Goal: Transaction & Acquisition: Purchase product/service

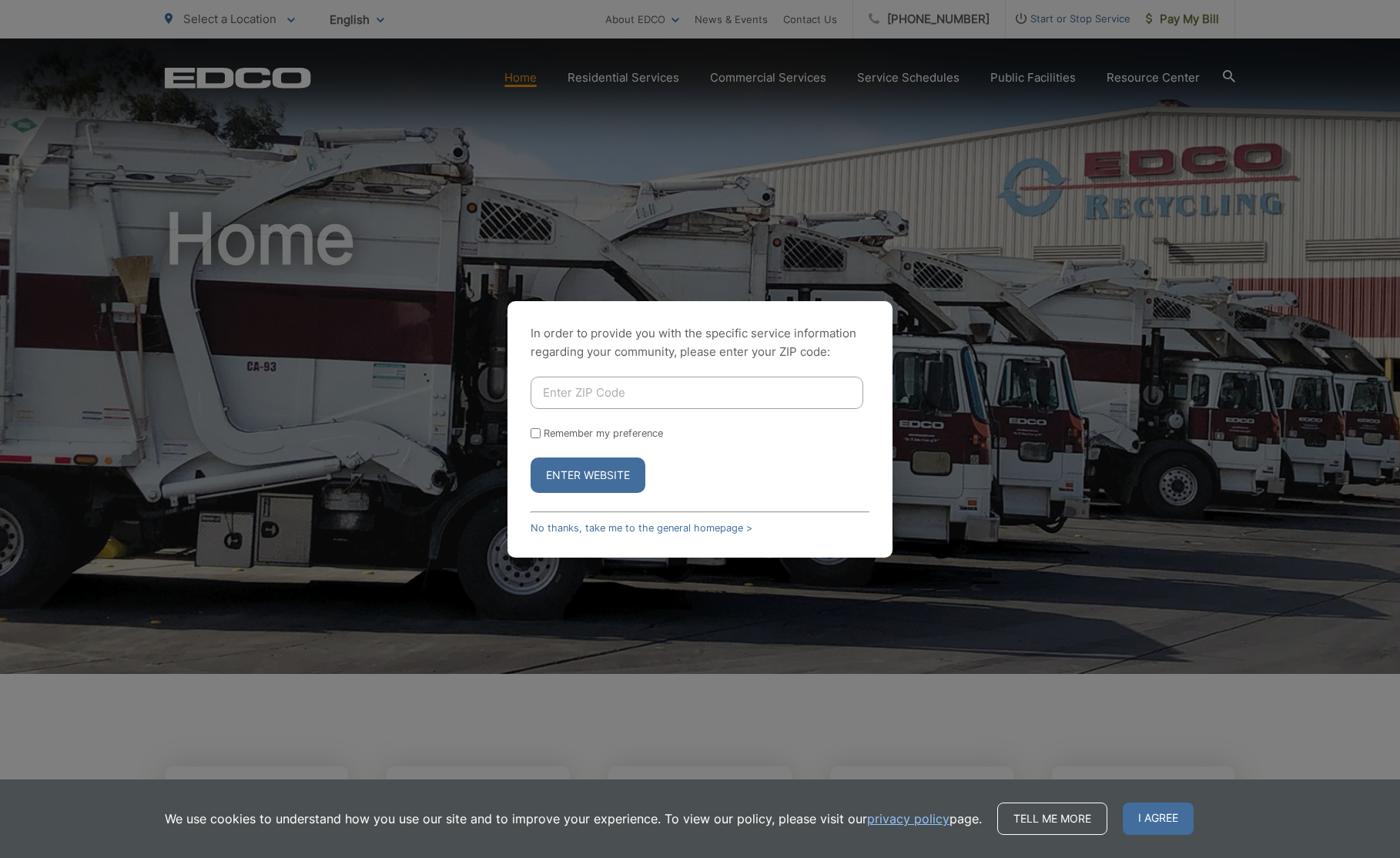
click at [743, 389] on input "Enter ZIP Code" at bounding box center [697, 392] width 333 height 32
type input "90620"
click at [605, 478] on button "Enter Website" at bounding box center [587, 475] width 114 height 36
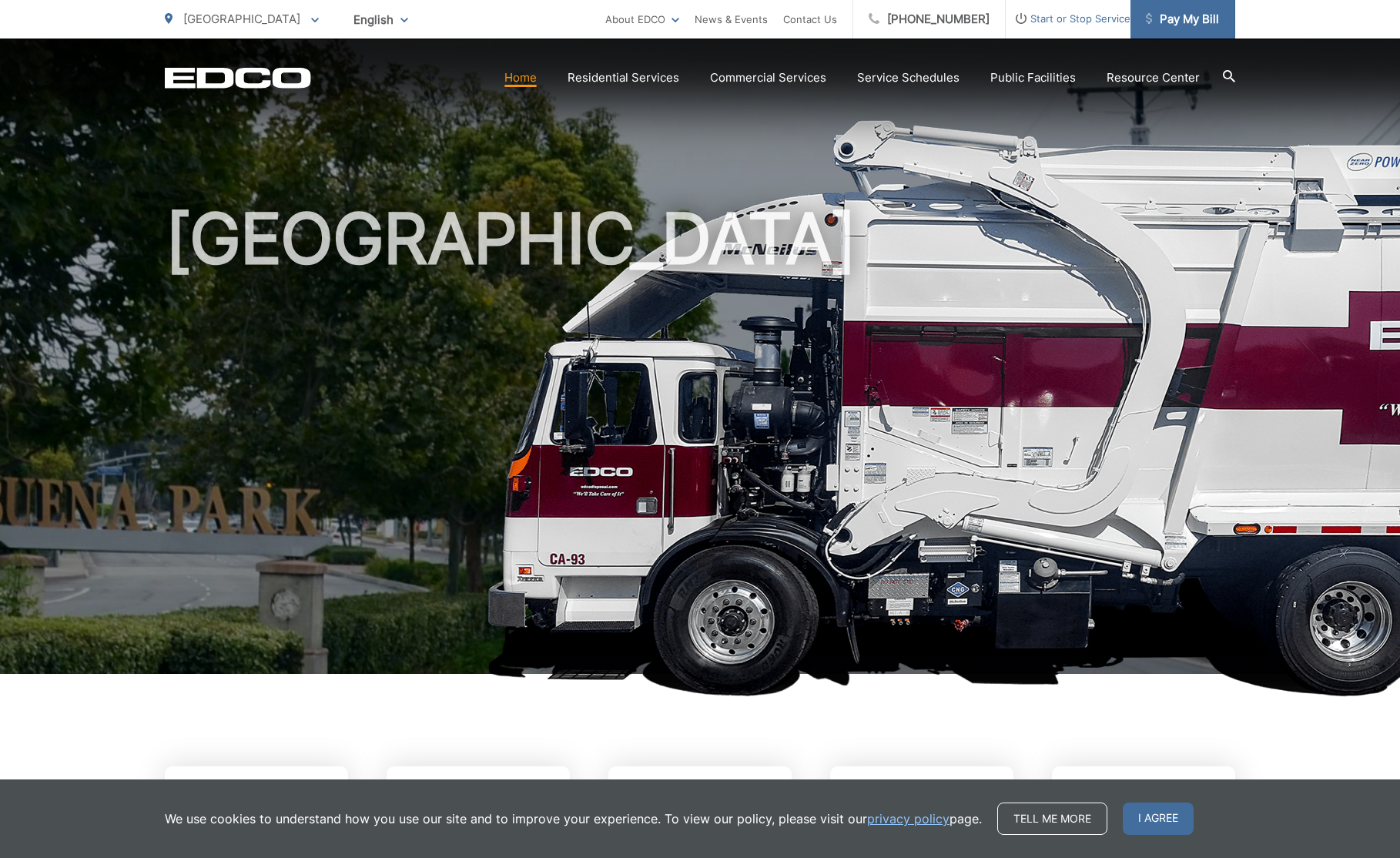
click at [1188, 19] on span "Pay My Bill" at bounding box center [1183, 18] width 73 height 18
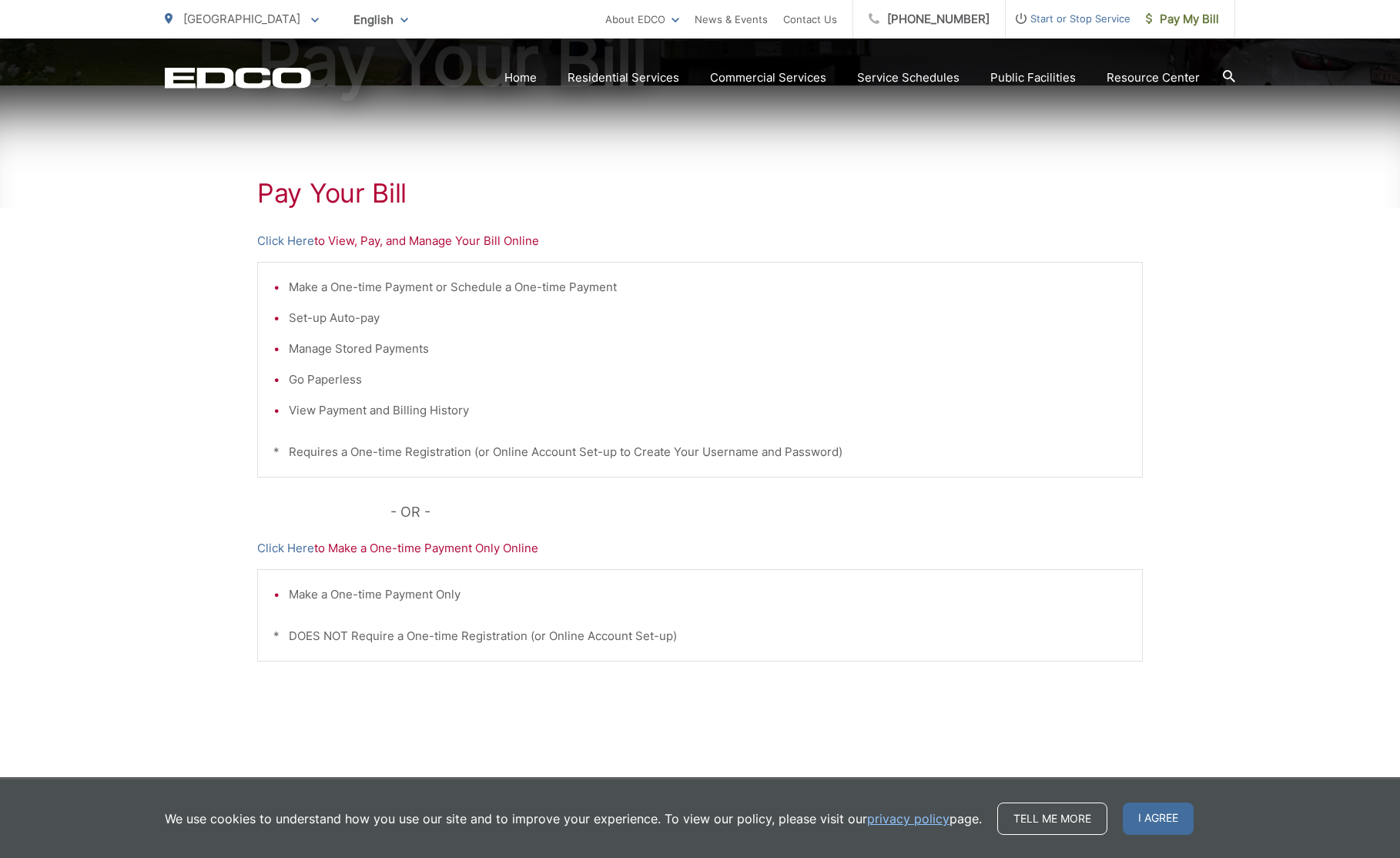
scroll to position [237, 0]
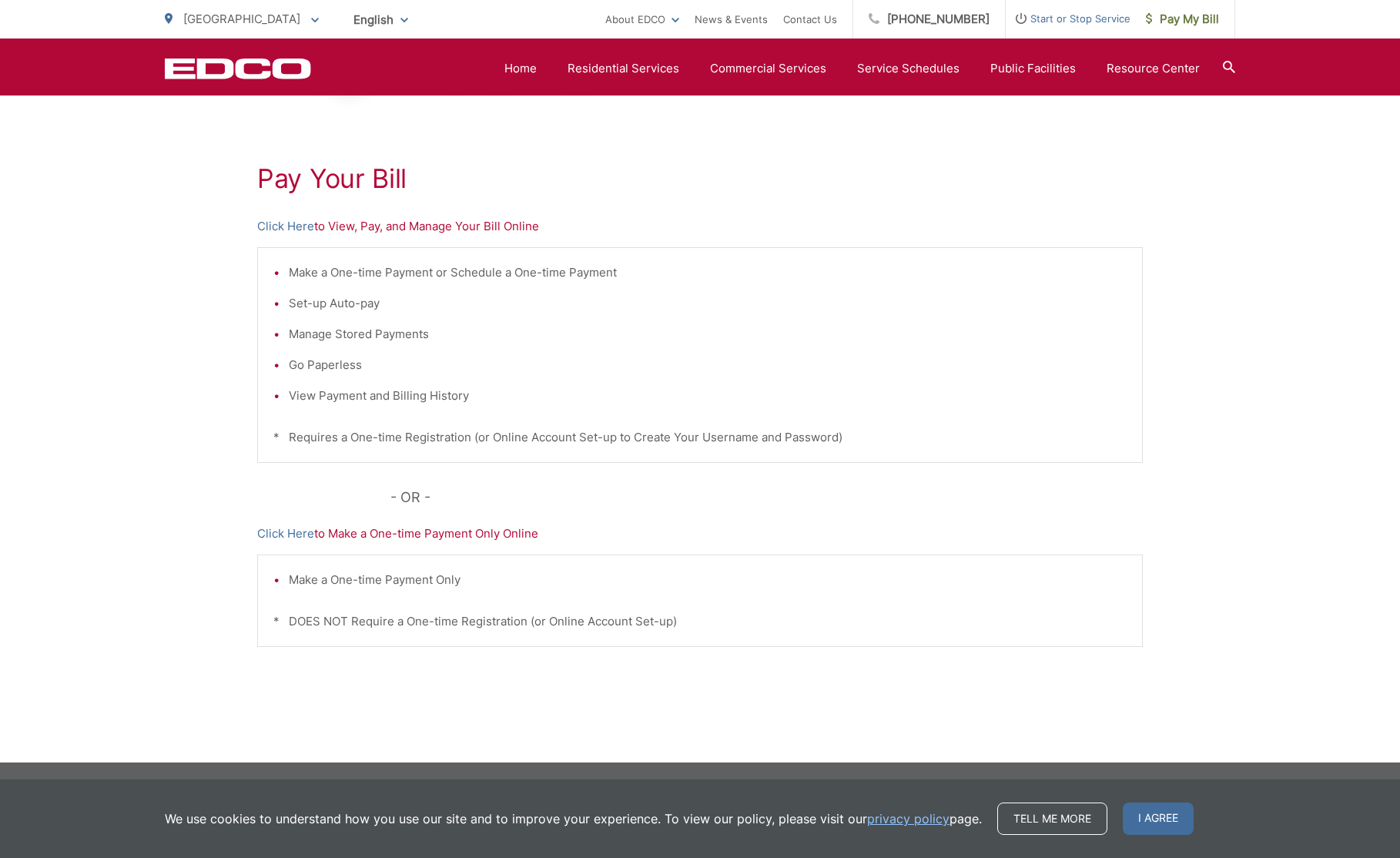
click at [524, 532] on p "Click Here to Make a One-time Payment Only Online" at bounding box center [700, 533] width 886 height 18
click at [304, 533] on link "Click Here" at bounding box center [285, 533] width 57 height 18
